Goal: Task Accomplishment & Management: Use online tool/utility

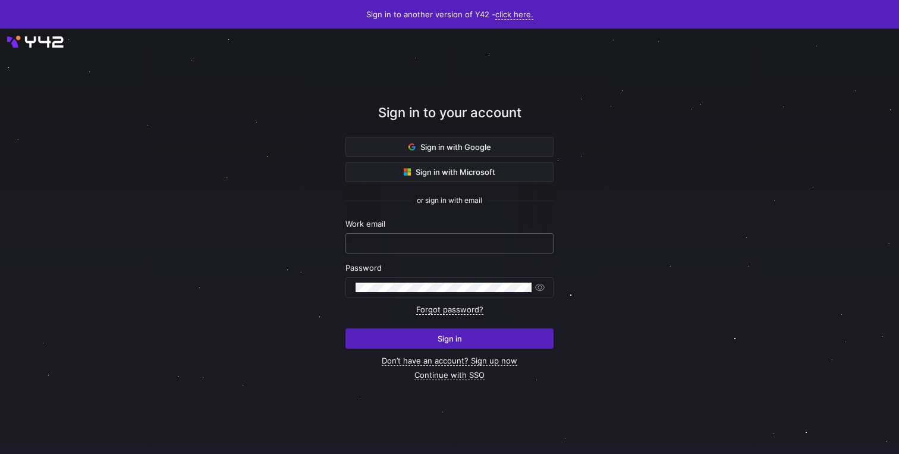
click at [503, 250] on div at bounding box center [450, 243] width 188 height 19
click at [0, 453] on com-1password-button at bounding box center [0, 454] width 0 height 0
type input "[EMAIL_ADDRESS][DOMAIN_NAME]"
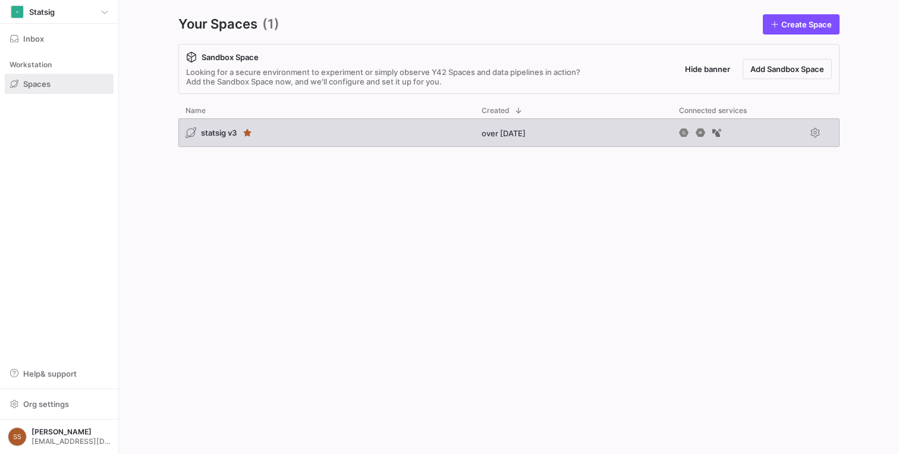
click at [224, 133] on span "statsig v3" at bounding box center [219, 133] width 36 height 10
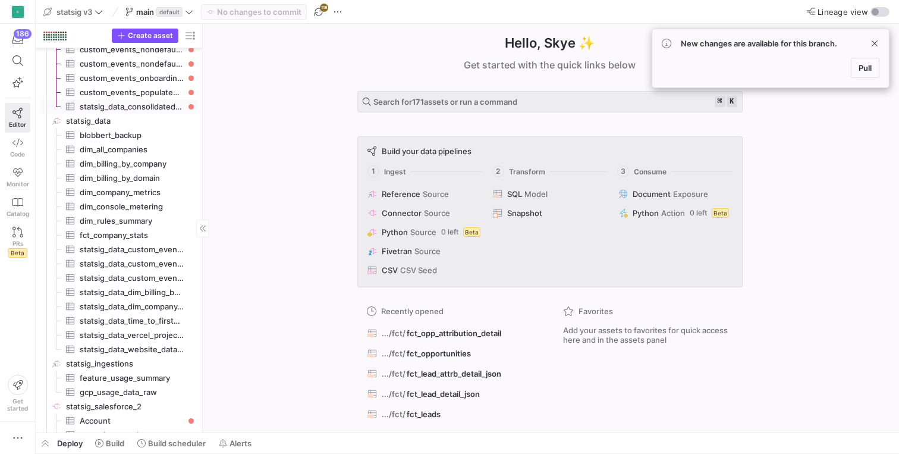
scroll to position [638, 0]
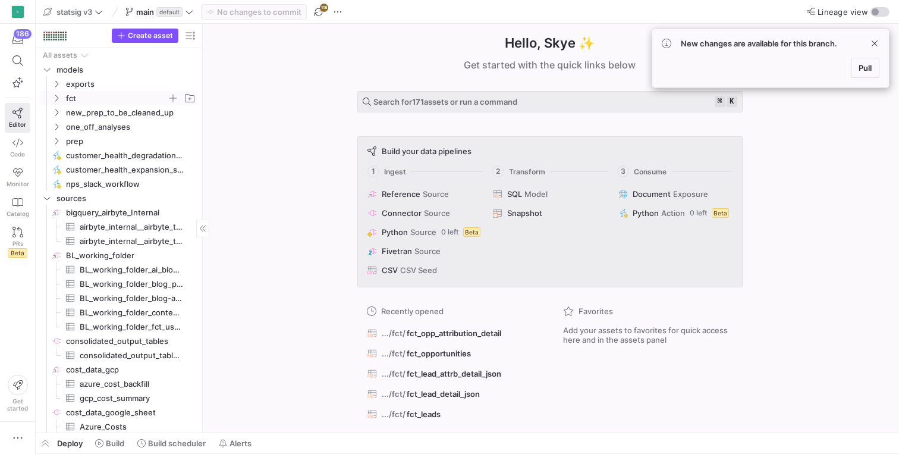
click at [58, 97] on icon "Press SPACE to select this row." at bounding box center [56, 98] width 8 height 7
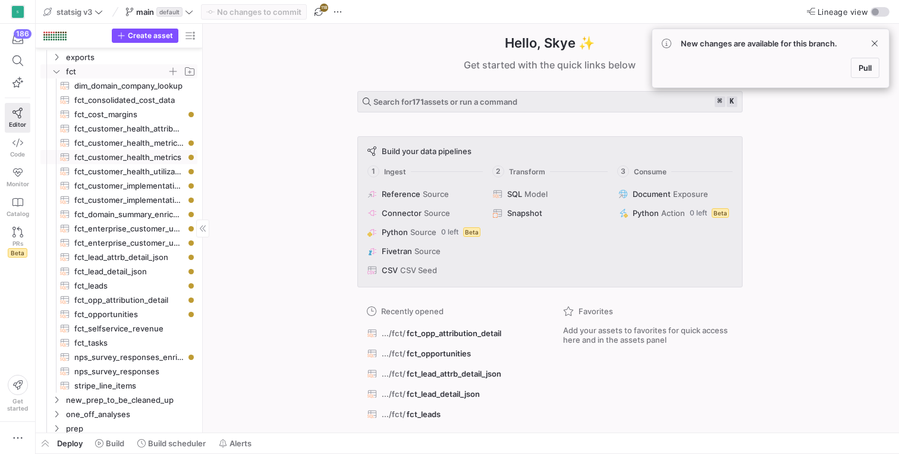
click at [117, 154] on span "fct_customer_health_metrics​​​​​​​​​​" at bounding box center [128, 157] width 109 height 14
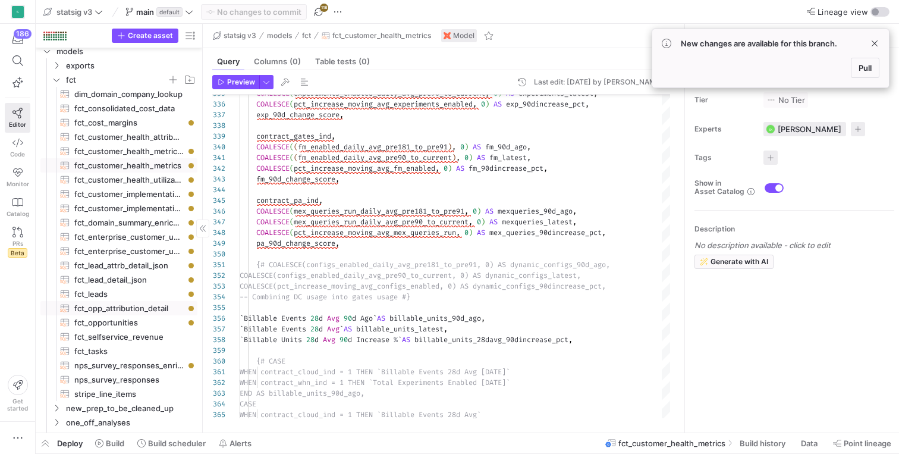
click at [148, 302] on span "fct_opp_attribution_detail​​​​​​​​​​" at bounding box center [128, 309] width 109 height 14
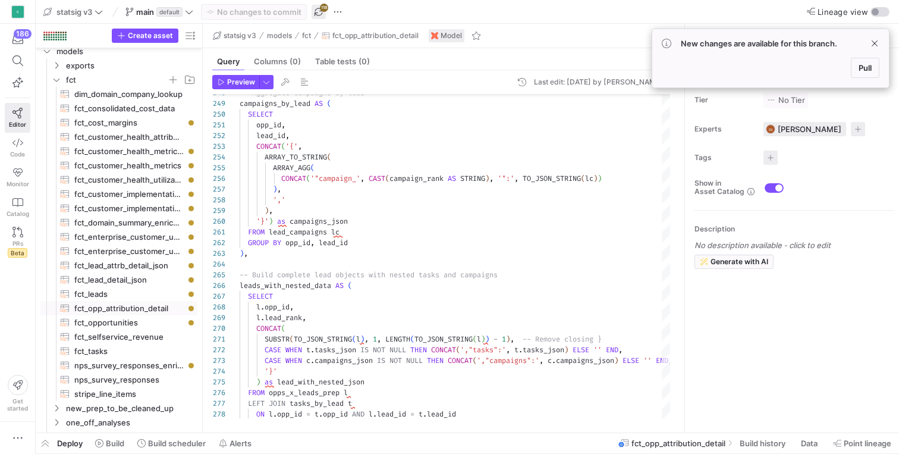
click at [317, 15] on span "button" at bounding box center [319, 12] width 14 height 14
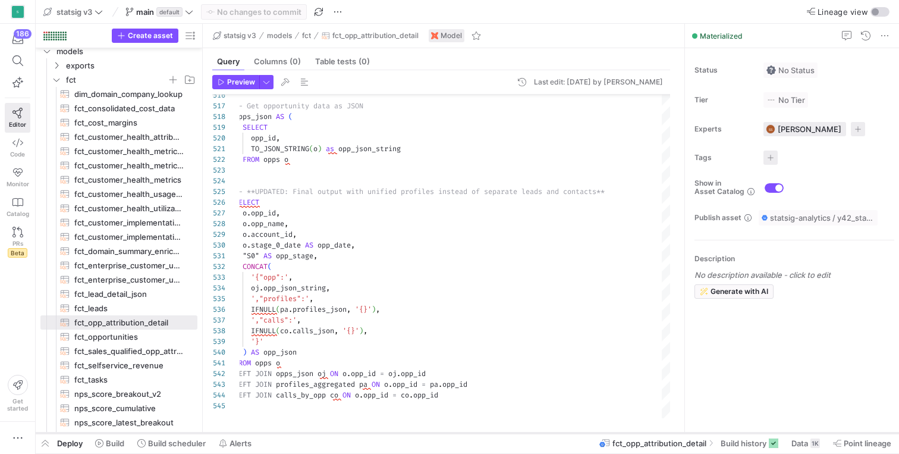
drag, startPoint x: 453, startPoint y: 432, endPoint x: 461, endPoint y: 332, distance: 100.9
click at [461, 431] on div at bounding box center [468, 433] width 864 height 5
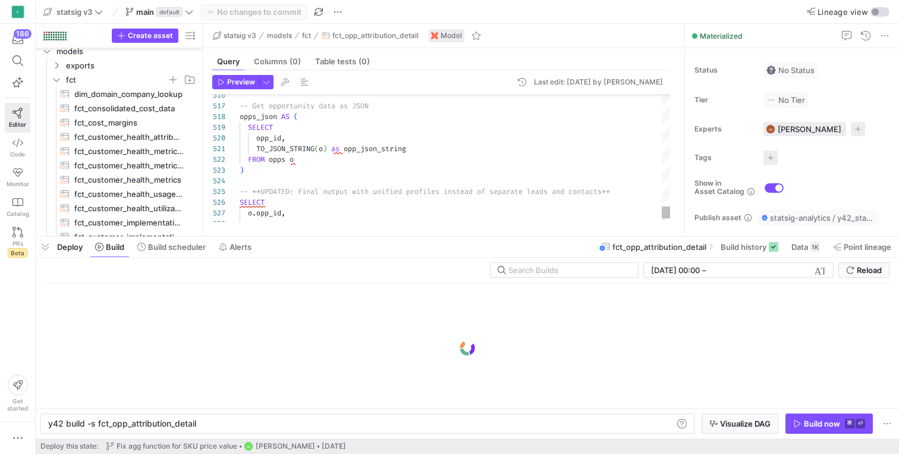
scroll to position [0, 148]
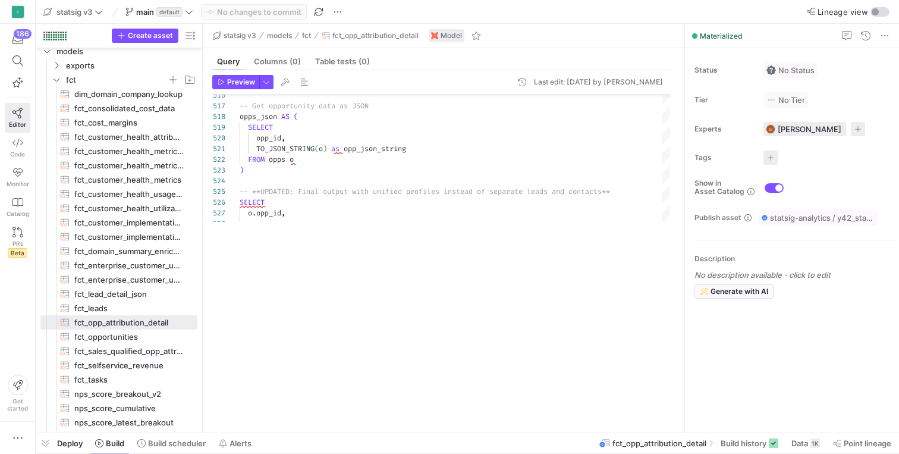
drag, startPoint x: 356, startPoint y: 237, endPoint x: 367, endPoint y: 483, distance: 246.5
click at [367, 453] on html "S 186 Editor Code Monitor Catalog PRs Beta Get started statsig v3 main default …" at bounding box center [449, 227] width 899 height 454
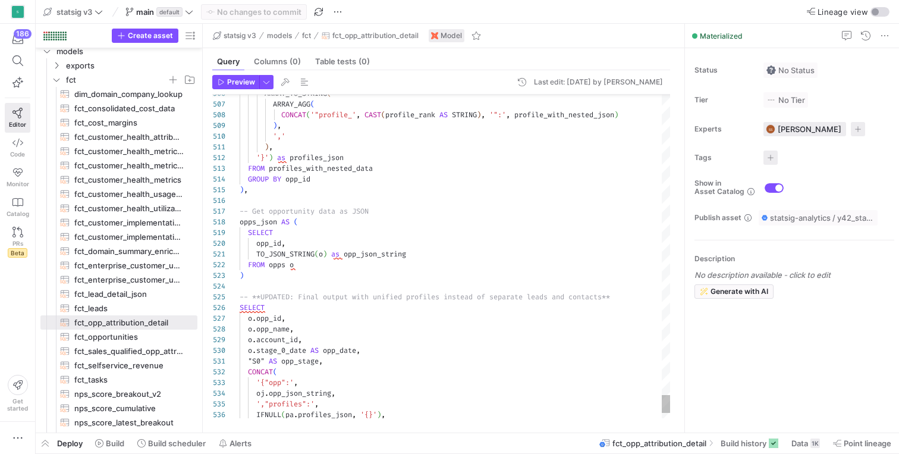
type textarea "), '}') as profiles_json FROM profiles_with_nested_data GROUP BY opp_id ), -- G…"
type textarea "g"
type textarea "categorized_plan_type, Role_c, Role_Signup_c, Title_Department_c, Title_Level_c…"
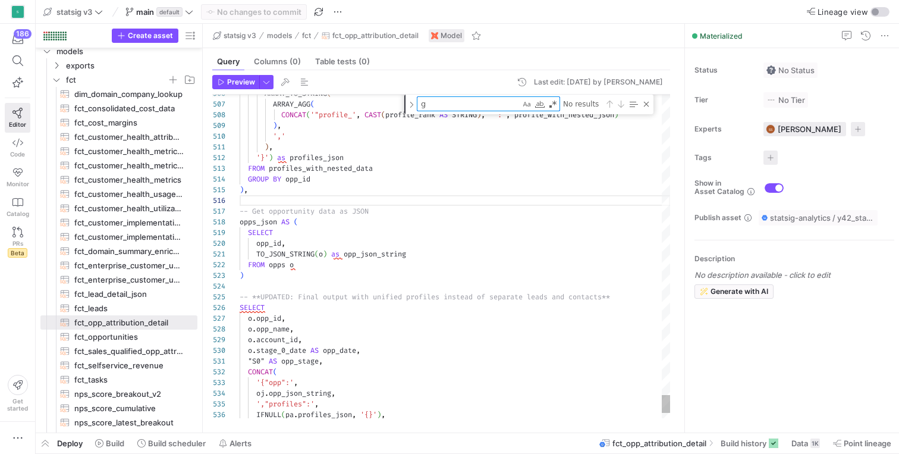
type textarea "go"
type textarea "gong_calls AS ( SELECT * FROM {{ ref('gong_call_summaries_by_account') }} gc WH…"
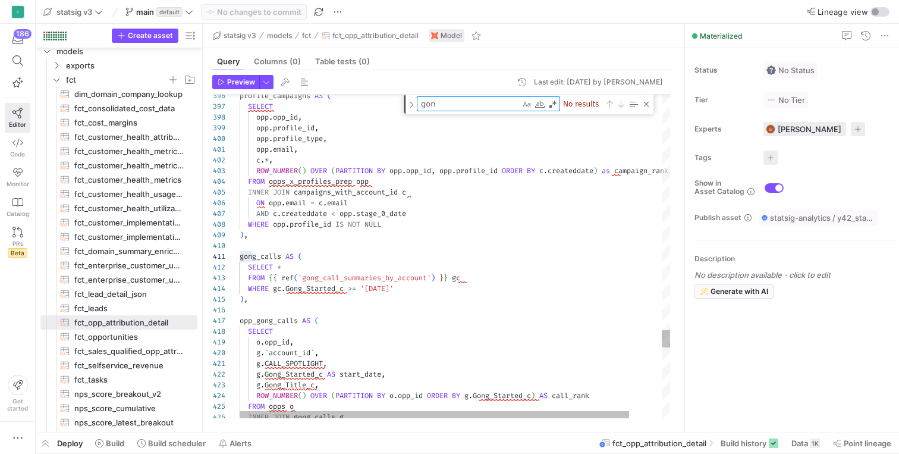
type textarea "gong"
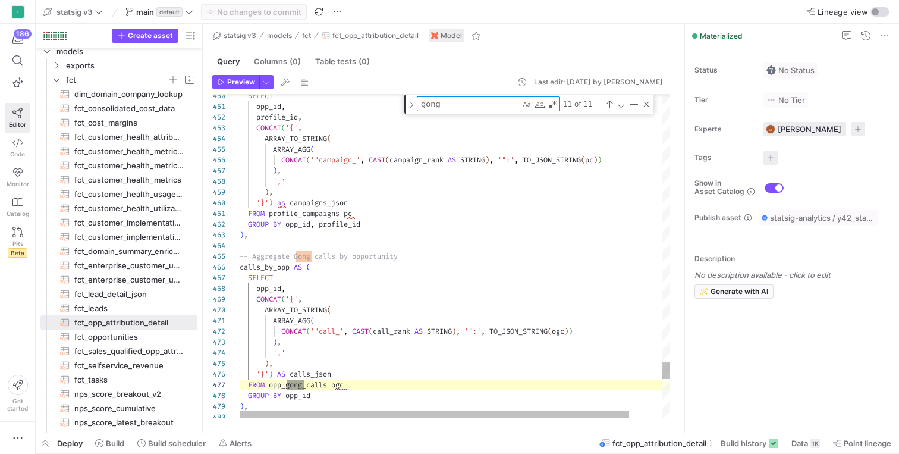
type textarea "gong_calls AS ( SELECT * FROM {{ ref('gong_call_summaries_by_account') }} gc WH…"
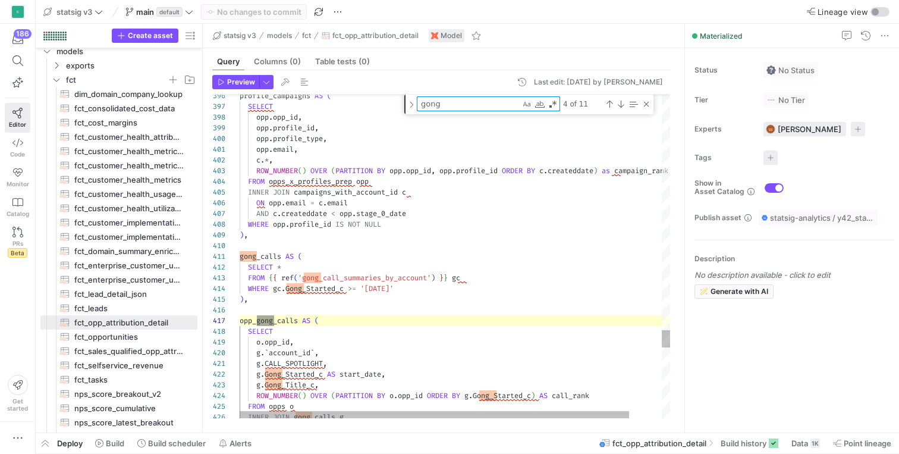
type textarea "gong"
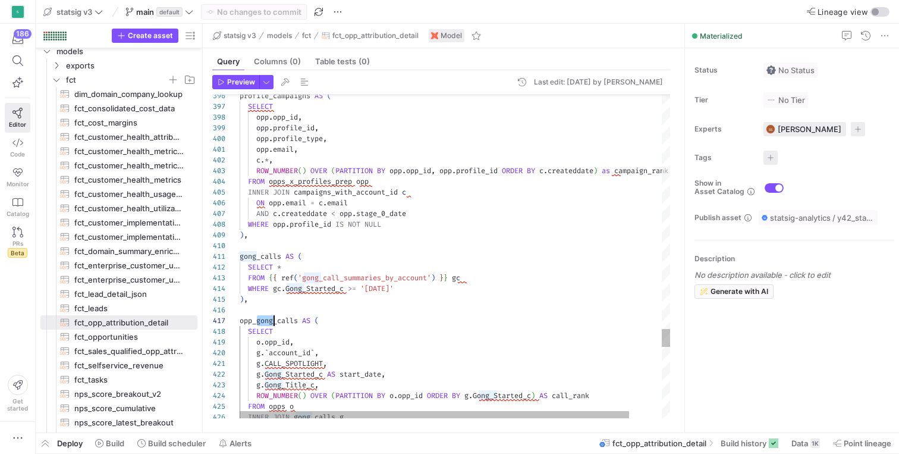
type textarea "opp.email, c.*, ROW_NUMBER() OVER (PARTITION BY opp.opp_id, opp.profile_id ORDE…"
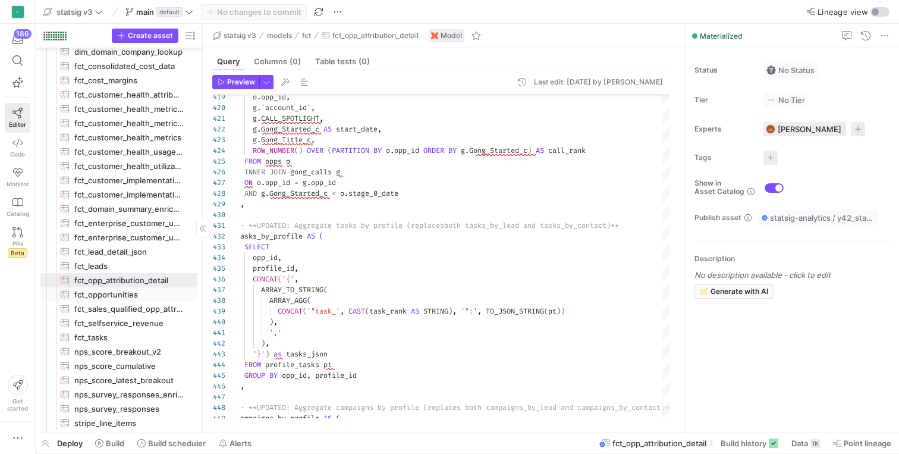
scroll to position [26, 0]
